Goal: Navigation & Orientation: Find specific page/section

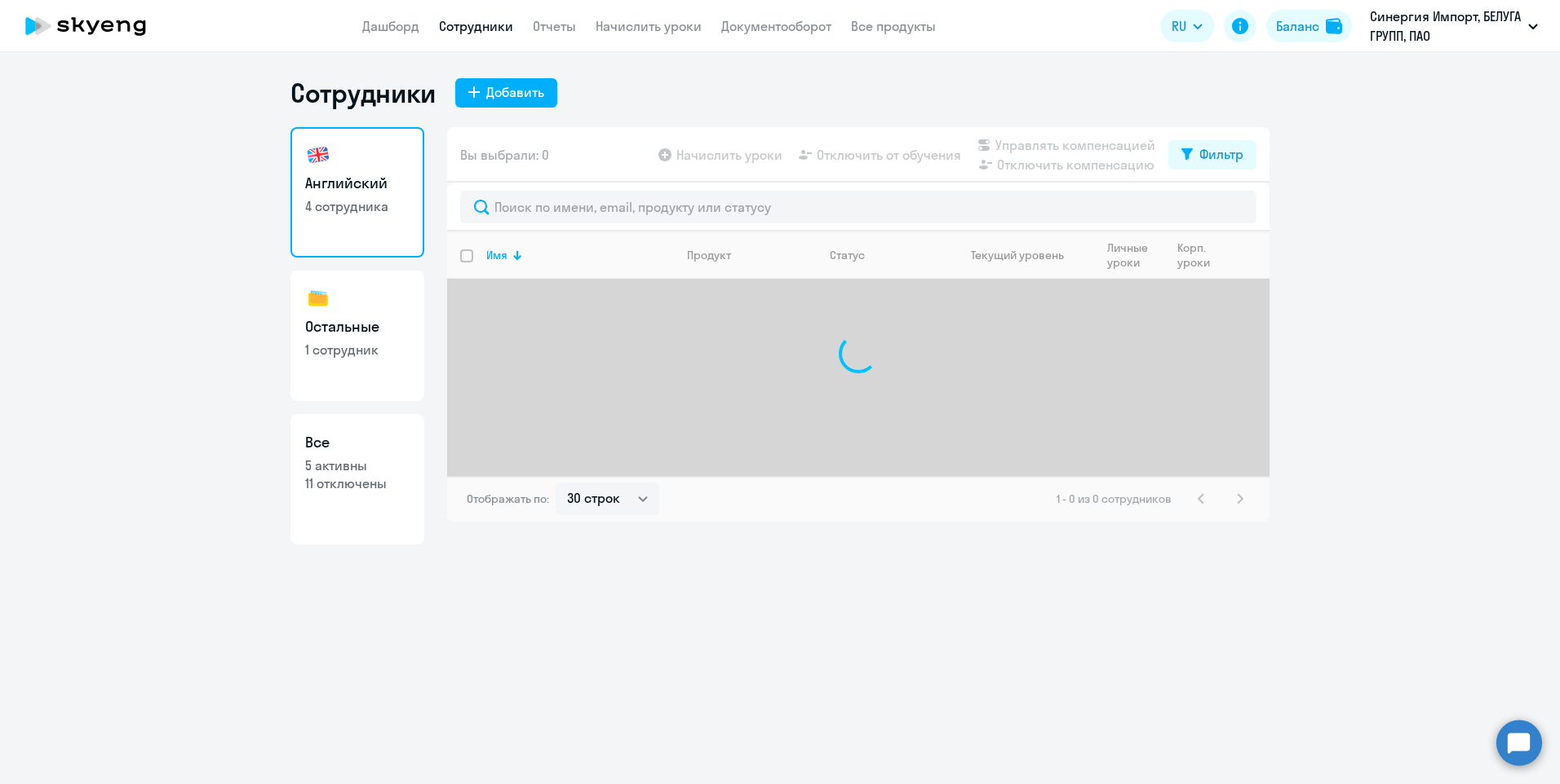
select select "30"
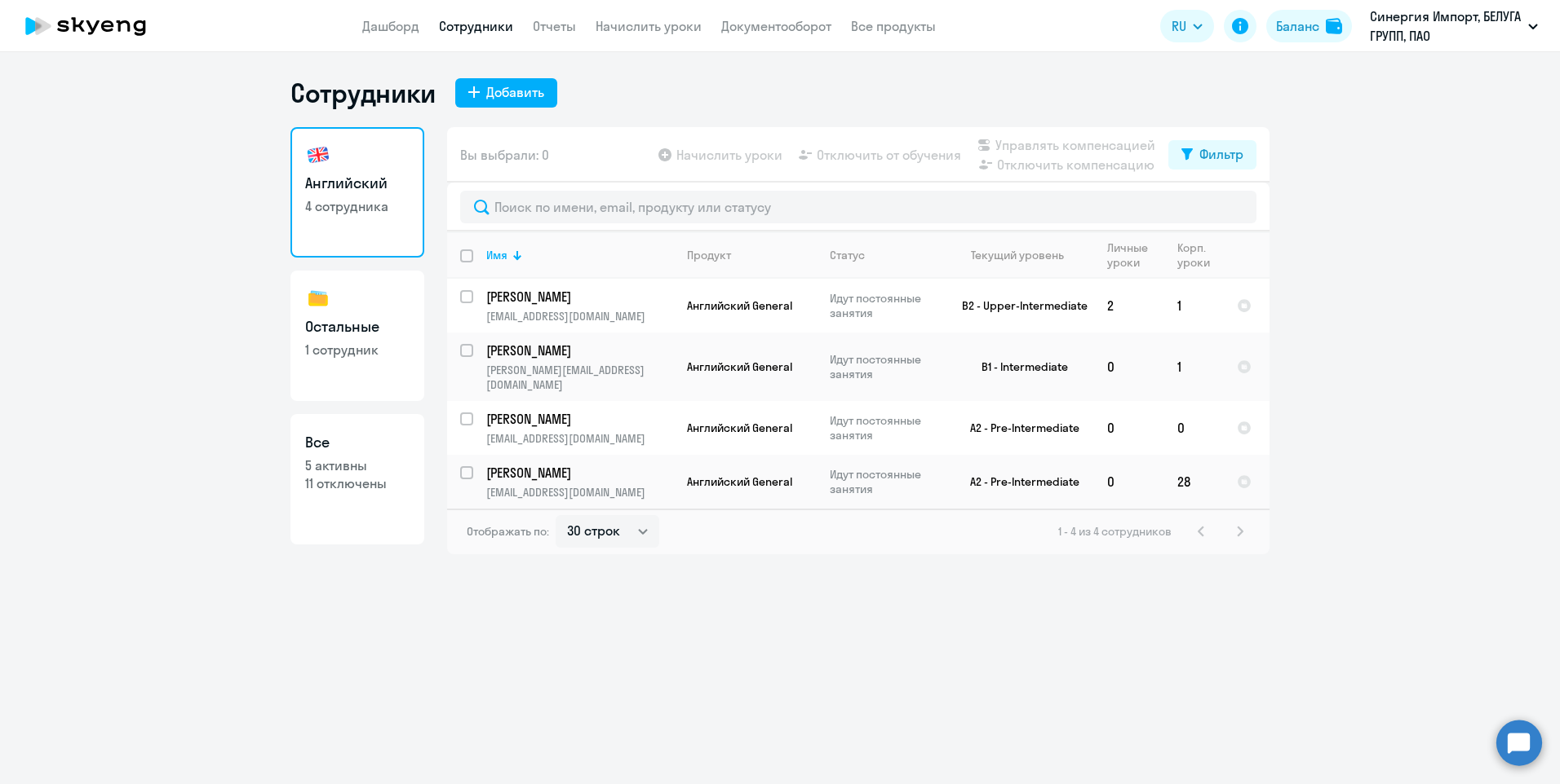
click at [1204, 521] on div "1 - 4 из 4 сотрудников" at bounding box center [1154, 531] width 192 height 20
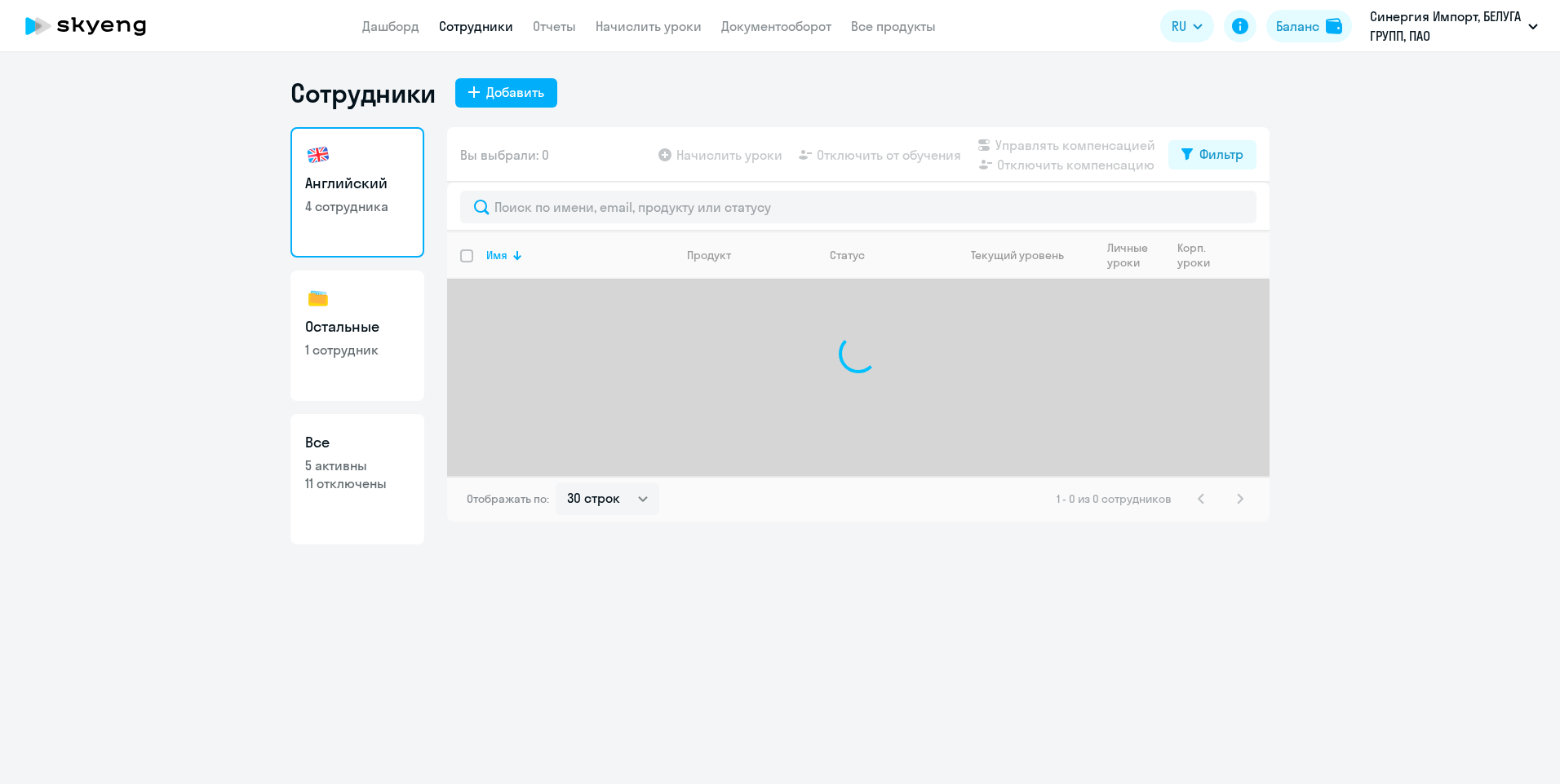
select select "30"
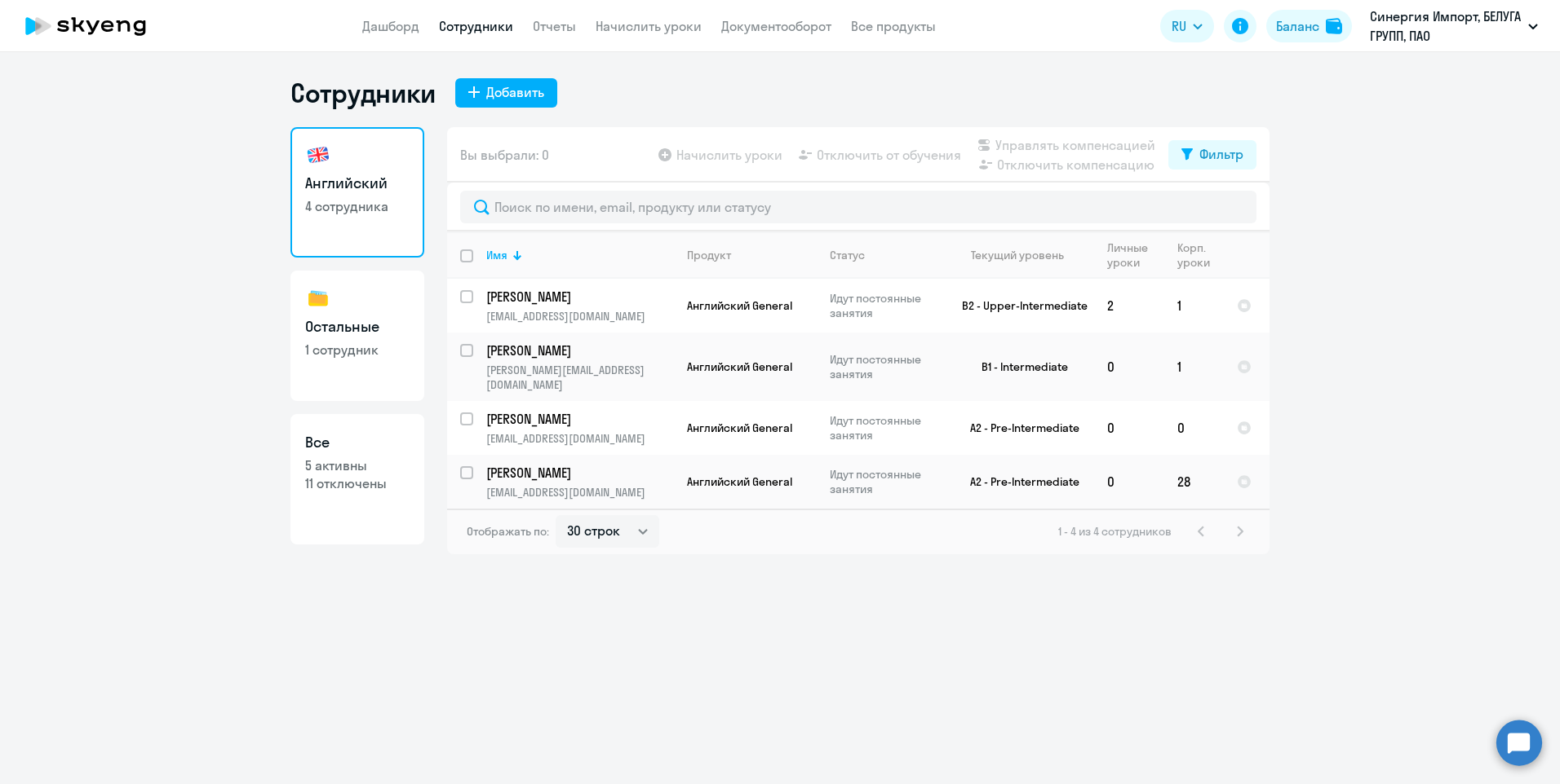
click at [398, 372] on link "Остальные 1 сотрудник" at bounding box center [357, 335] width 134 height 131
select select "30"
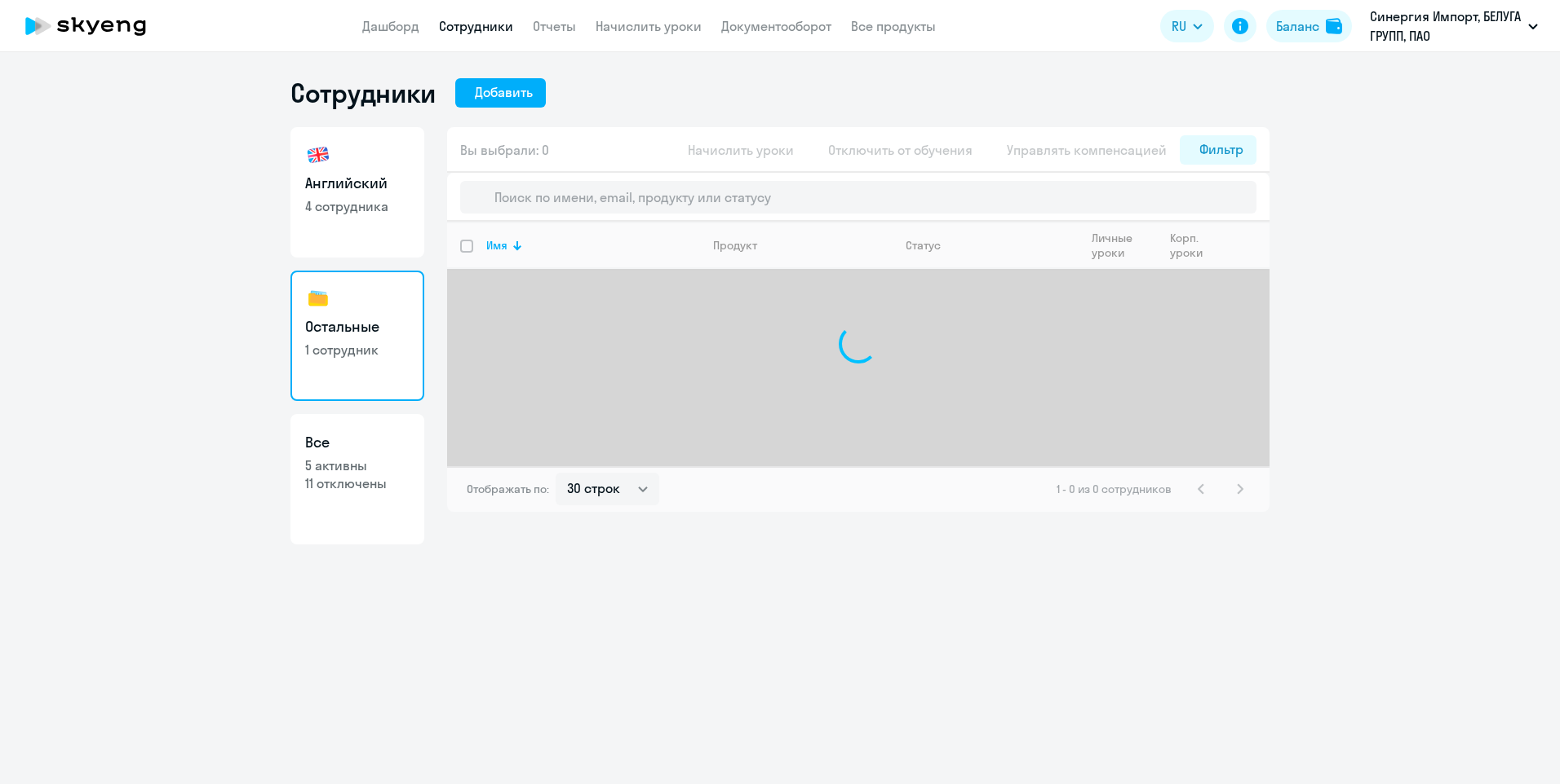
select select "30"
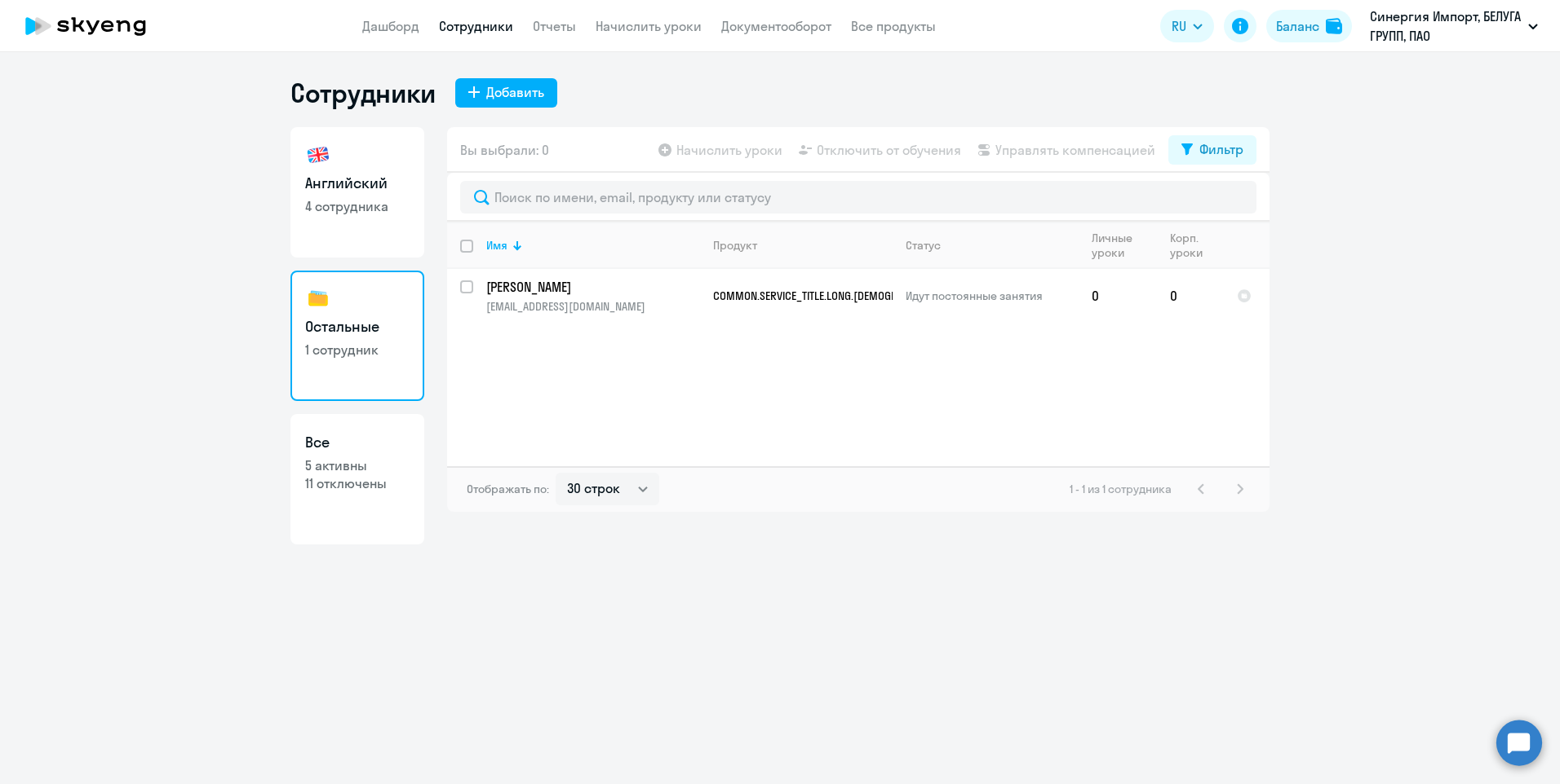
select select "30"
click at [411, 170] on link "Английский 4 сотрудника" at bounding box center [357, 192] width 134 height 131
select select "30"
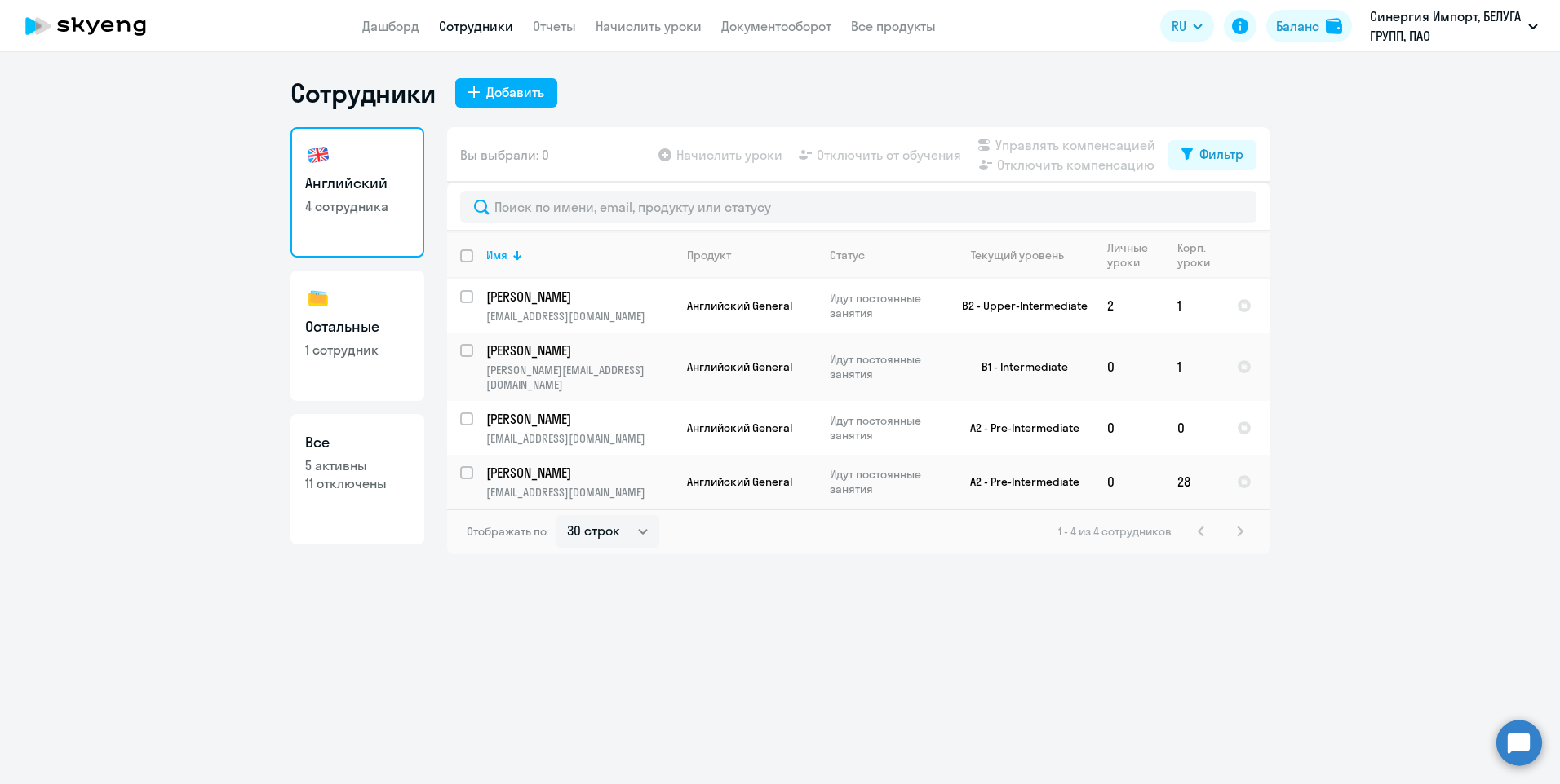
click at [378, 359] on link "Остальные 1 сотрудник" at bounding box center [357, 335] width 134 height 131
select select "30"
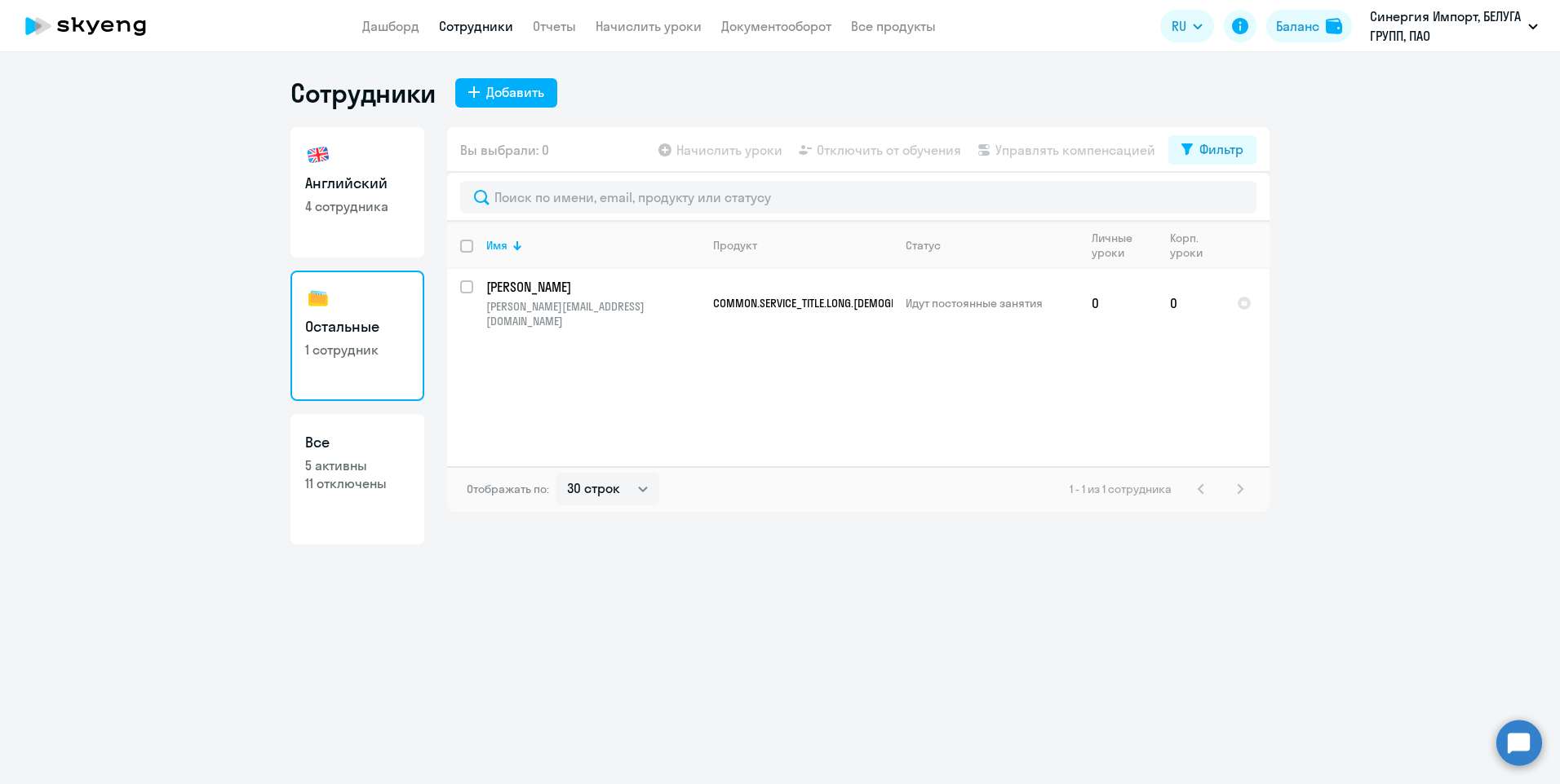
select select "30"
click at [744, 300] on span "COMMON.SERVICE_TITLE.LONG.[DEMOGRAPHIC_DATA]" at bounding box center [835, 303] width 244 height 15
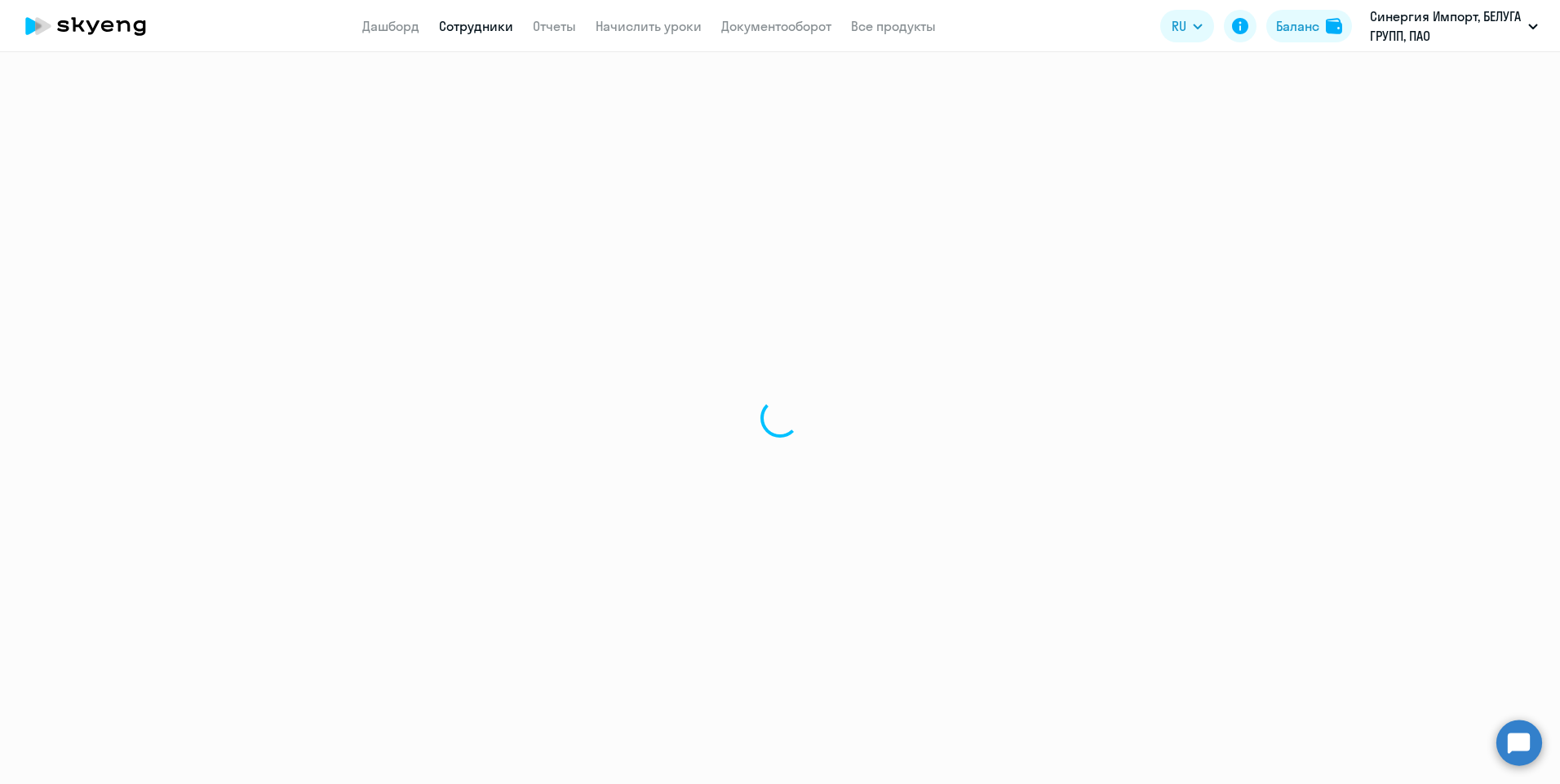
select select "others"
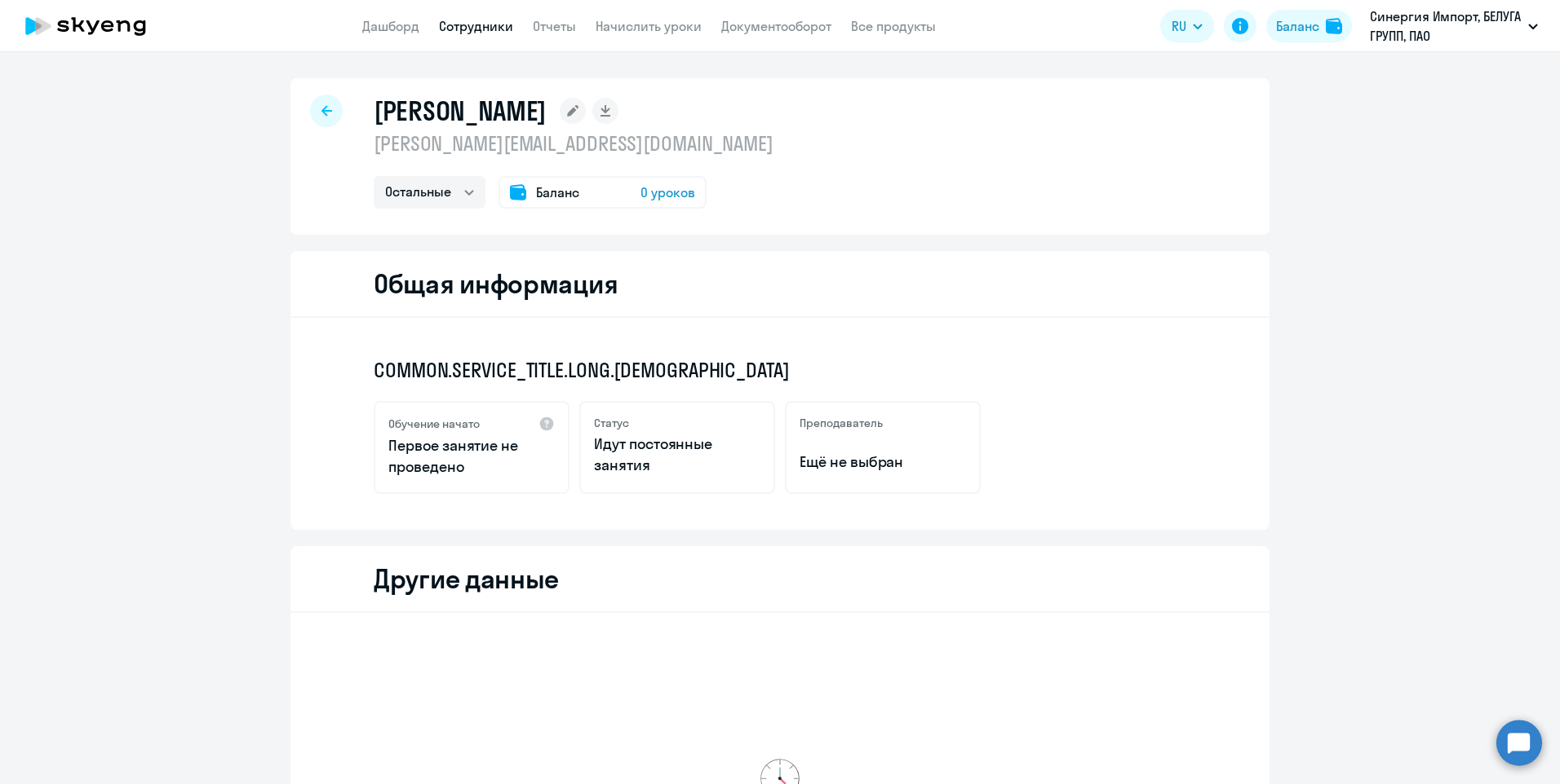
click at [334, 114] on div at bounding box center [326, 110] width 32 height 32
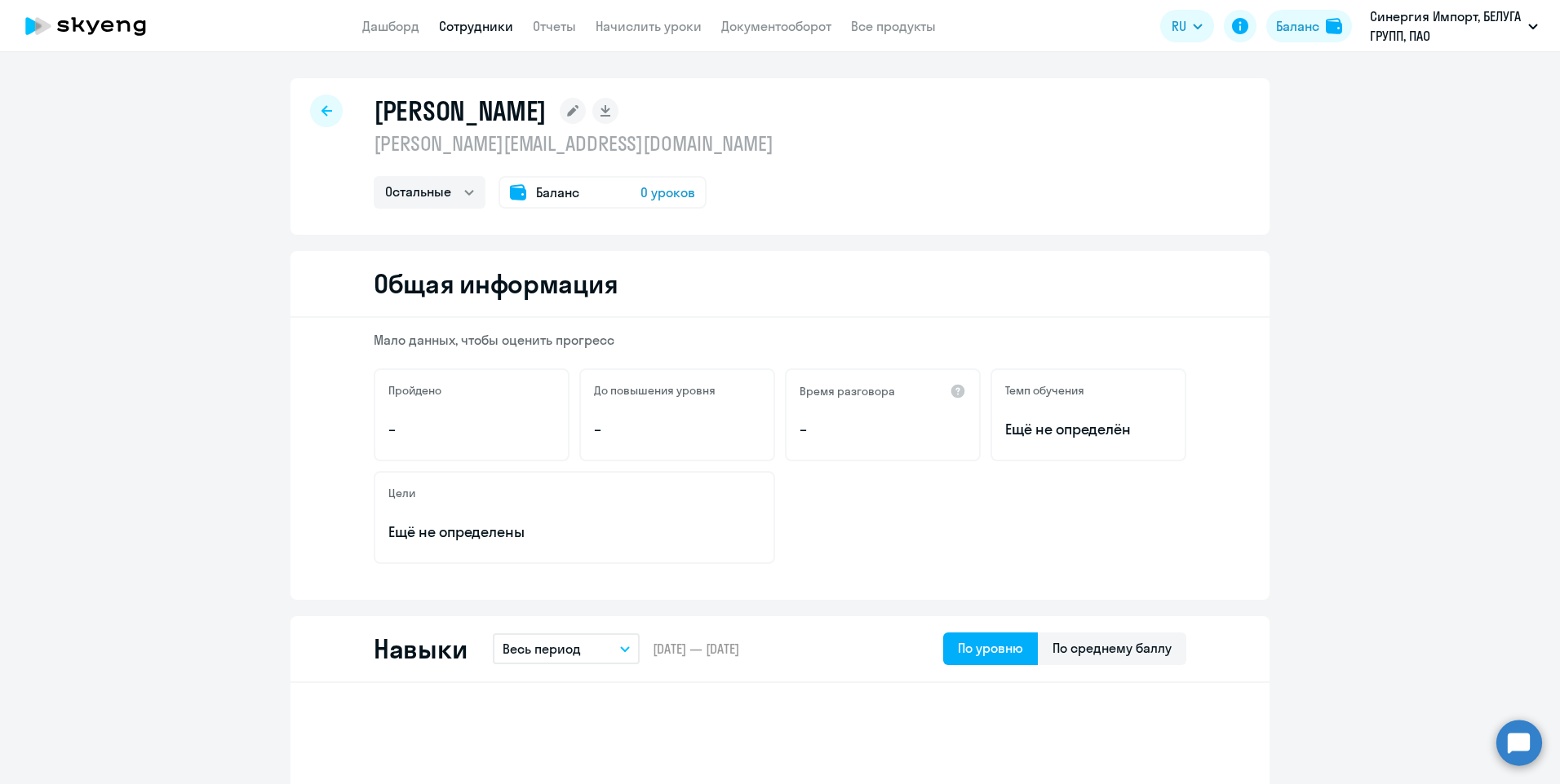
click at [412, 126] on h1 "Долотина Лидия" at bounding box center [461, 110] width 173 height 32
click at [468, 22] on link "Сотрудники" at bounding box center [475, 26] width 74 height 17
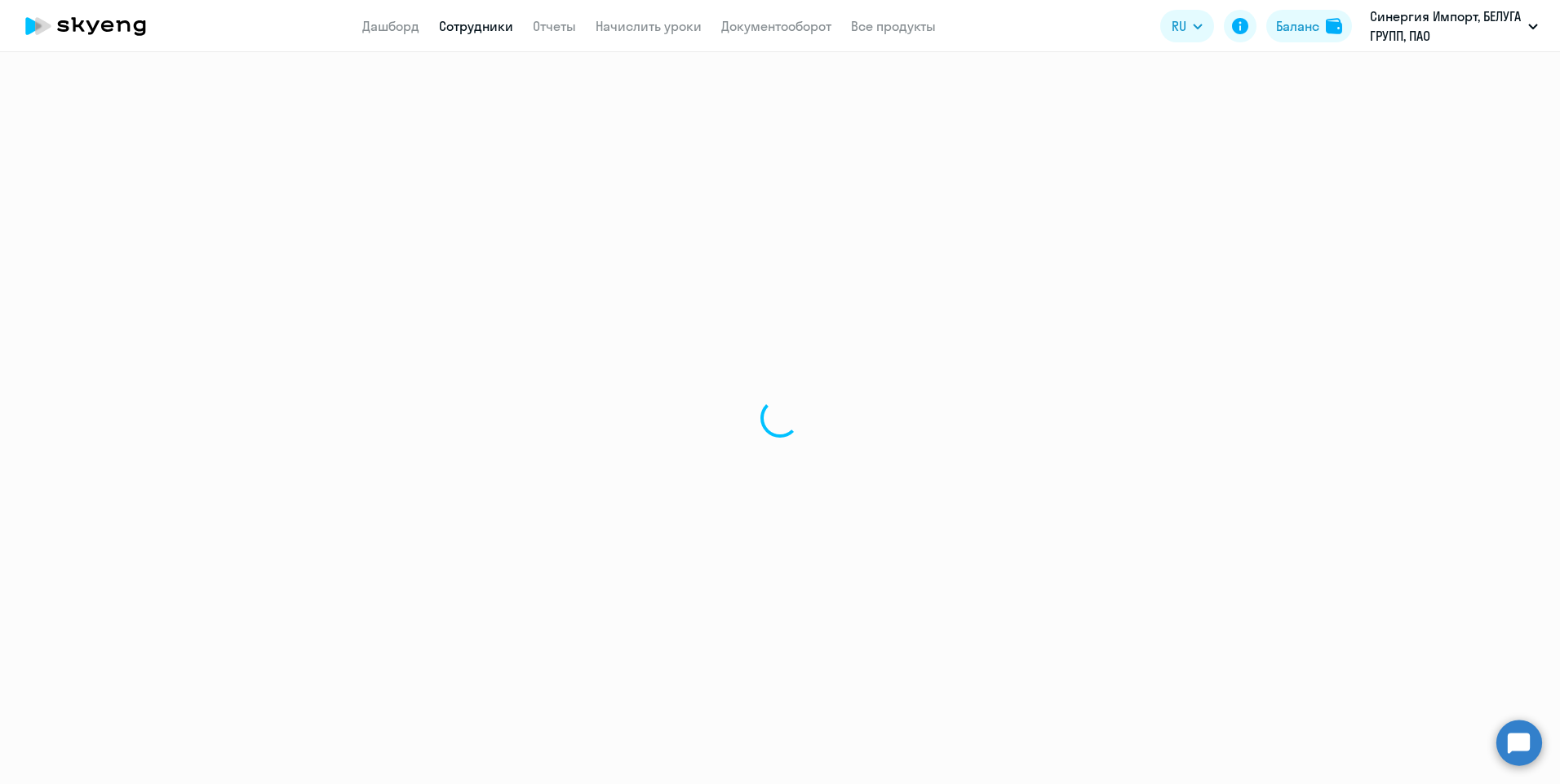
select select "30"
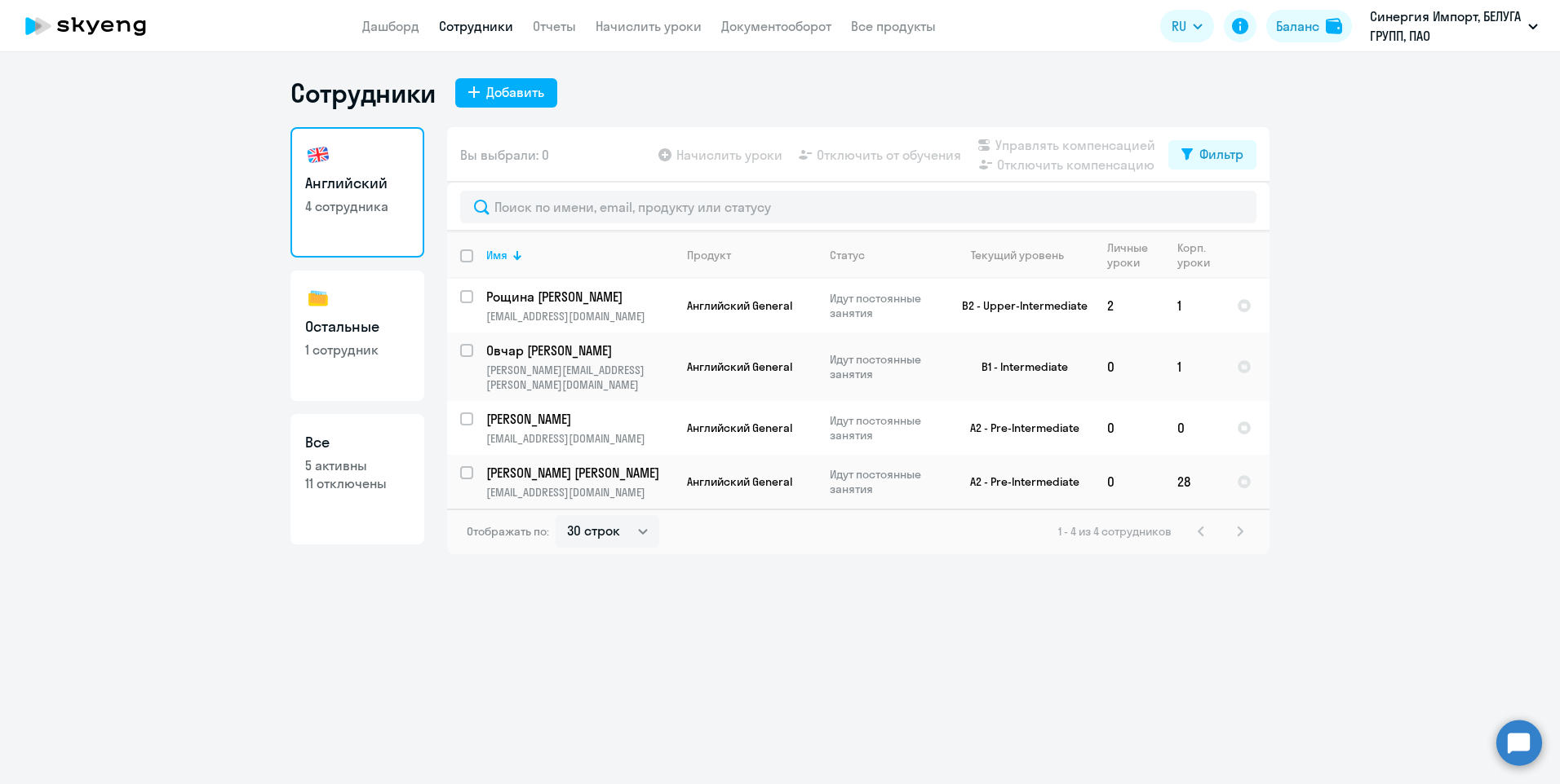
click at [419, 338] on link "Остальные 1 сотрудник" at bounding box center [357, 335] width 134 height 131
select select "30"
